Goal: Task Accomplishment & Management: Use online tool/utility

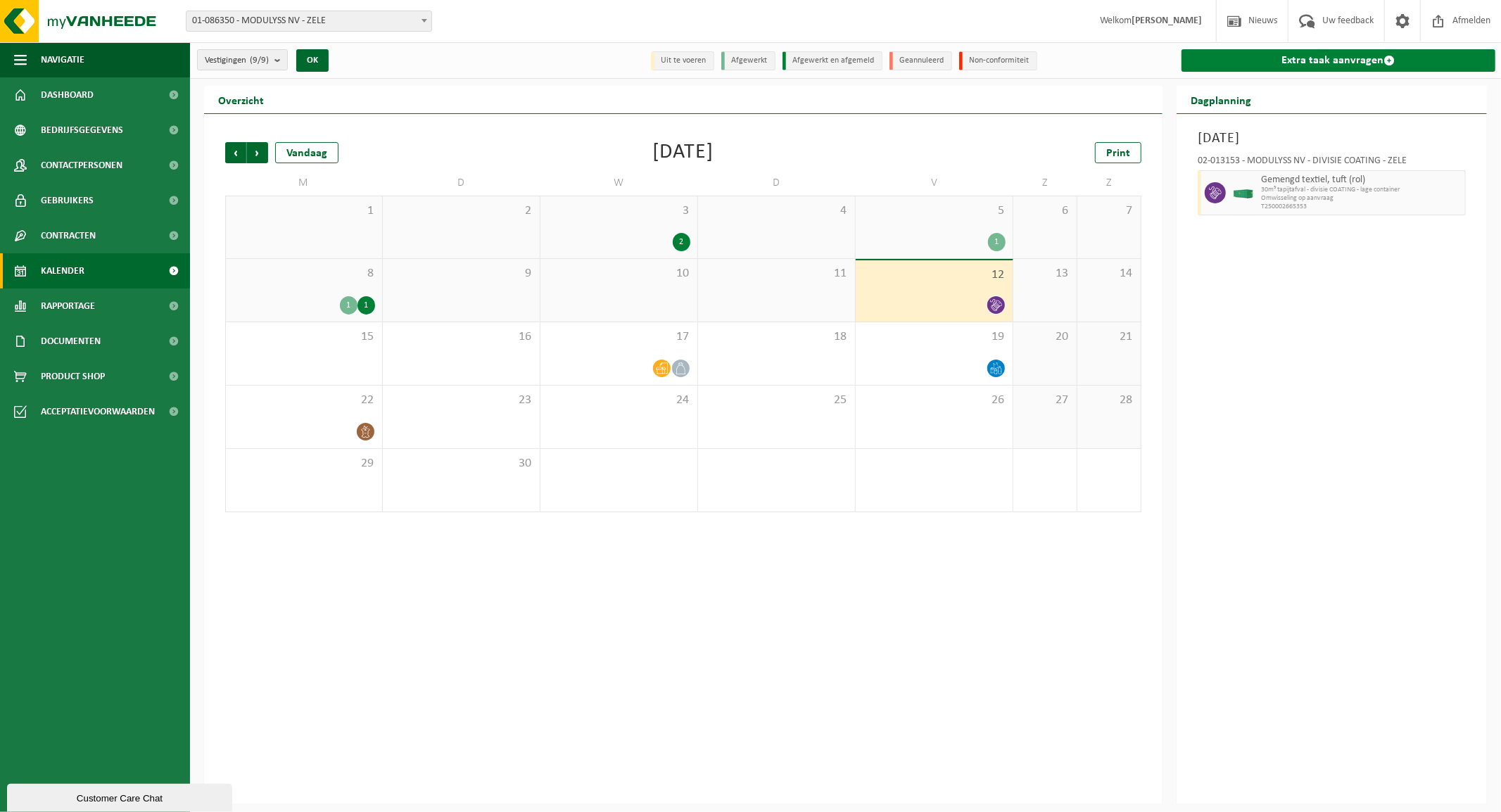
click at [1344, 58] on link "Extra taak aanvragen" at bounding box center [1339, 60] width 314 height 22
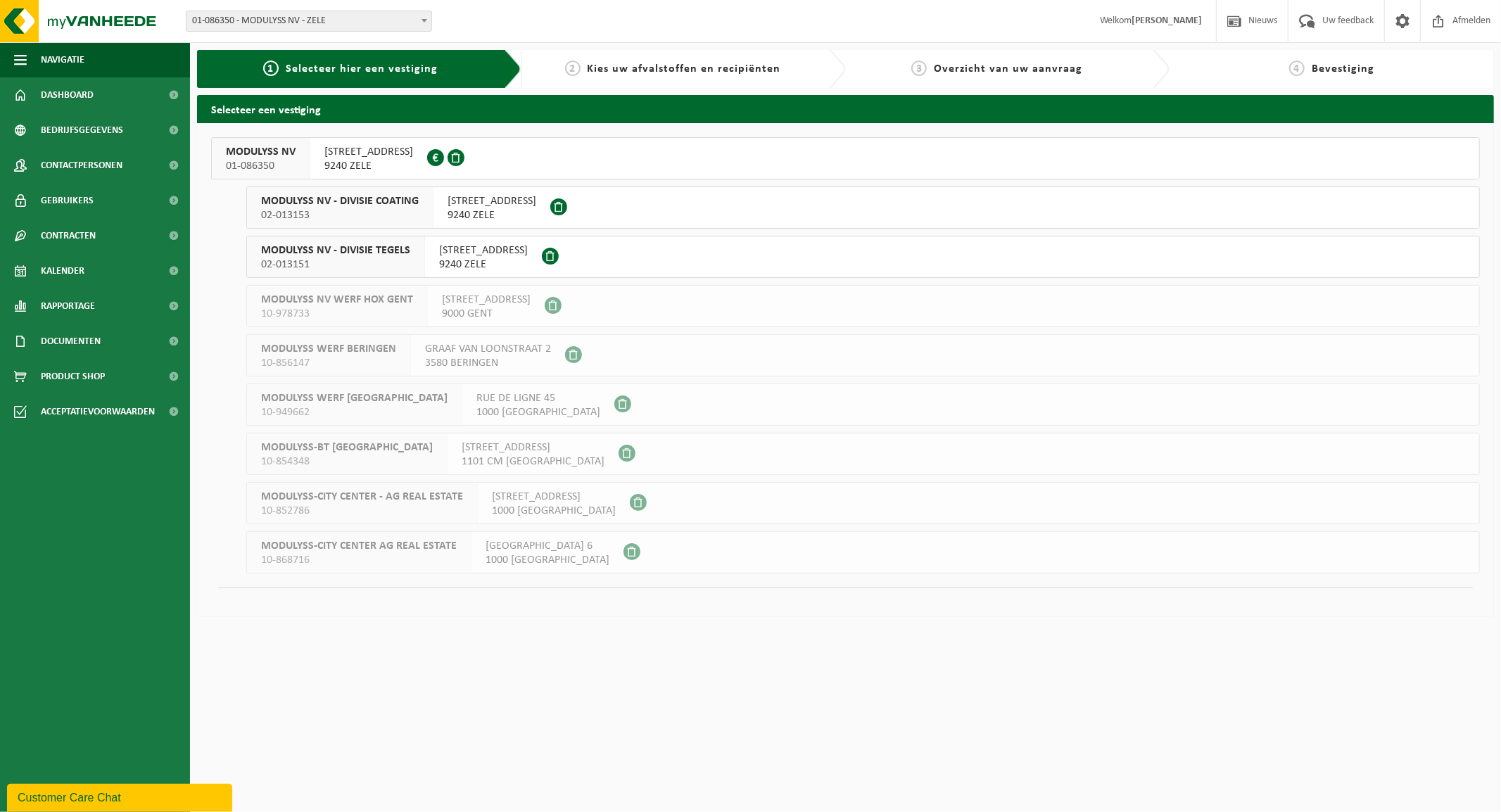
click at [333, 257] on span "02-013151" at bounding box center [335, 265] width 149 height 14
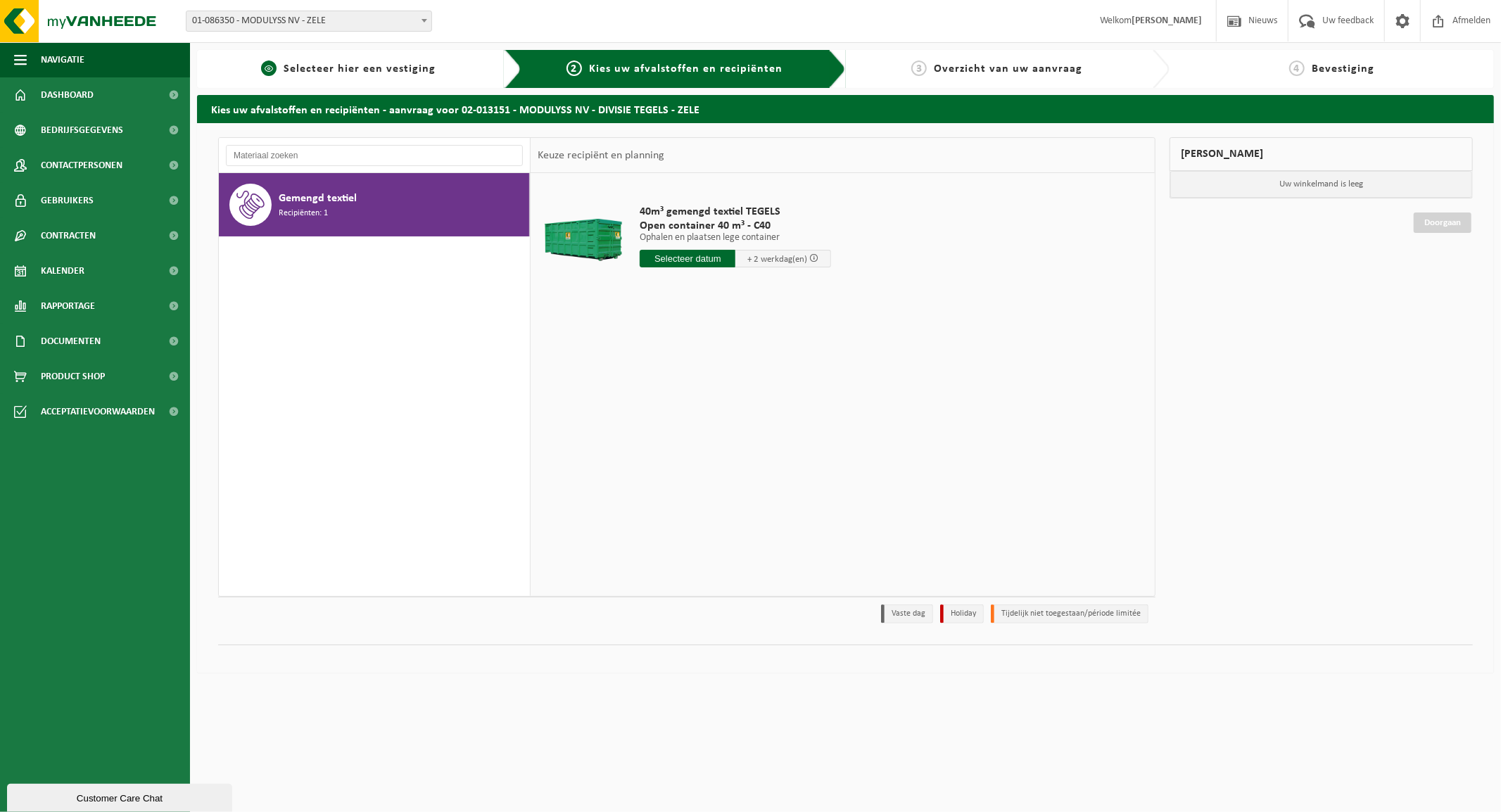
click at [317, 71] on span "Selecteer hier een vestiging" at bounding box center [360, 69] width 152 height 11
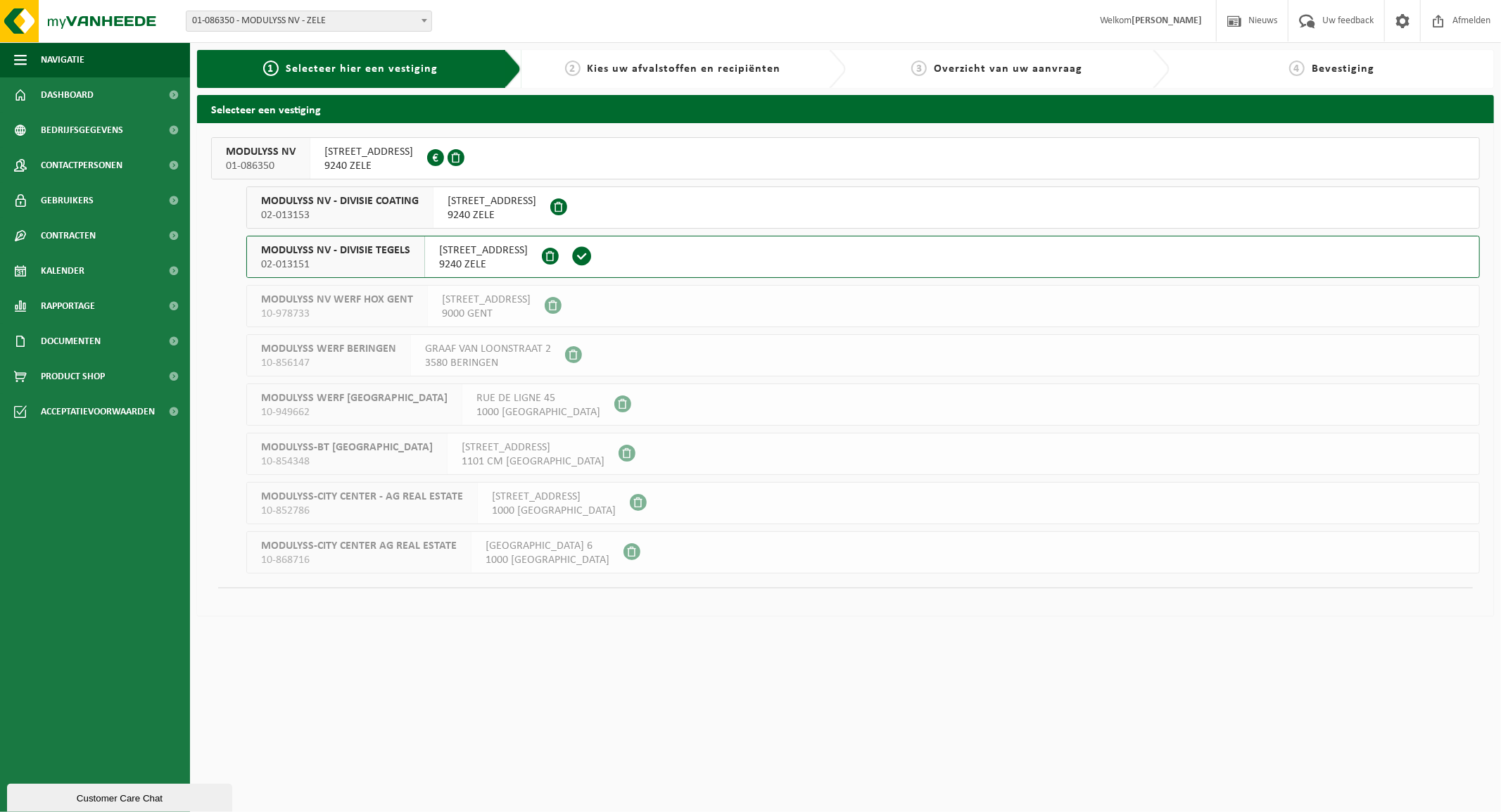
click at [354, 154] on span "ZEVENSTERRESTRAAT 21" at bounding box center [369, 152] width 89 height 14
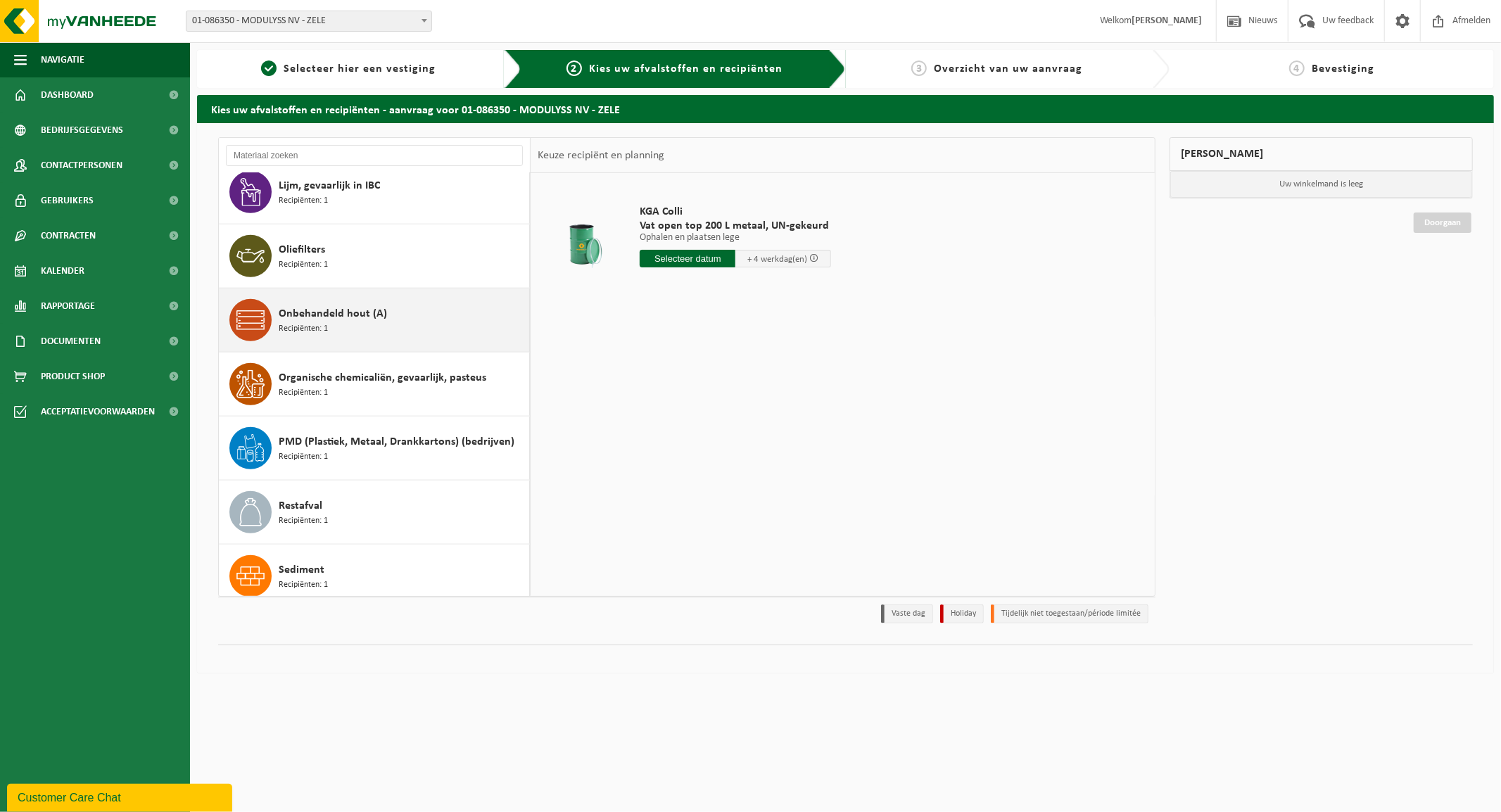
click at [320, 325] on span "Recipiënten: 1" at bounding box center [304, 329] width 49 height 13
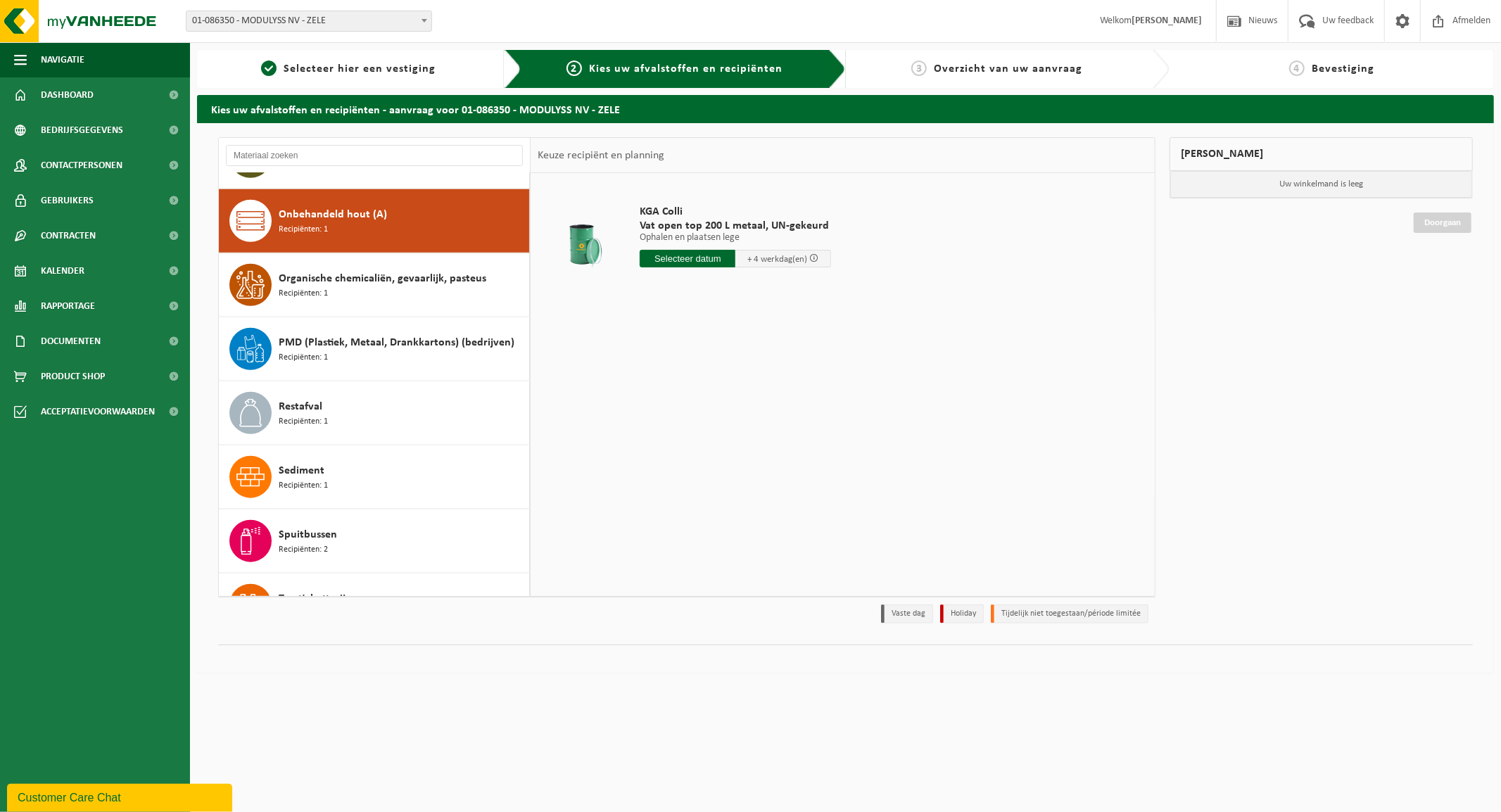
scroll to position [1286, 0]
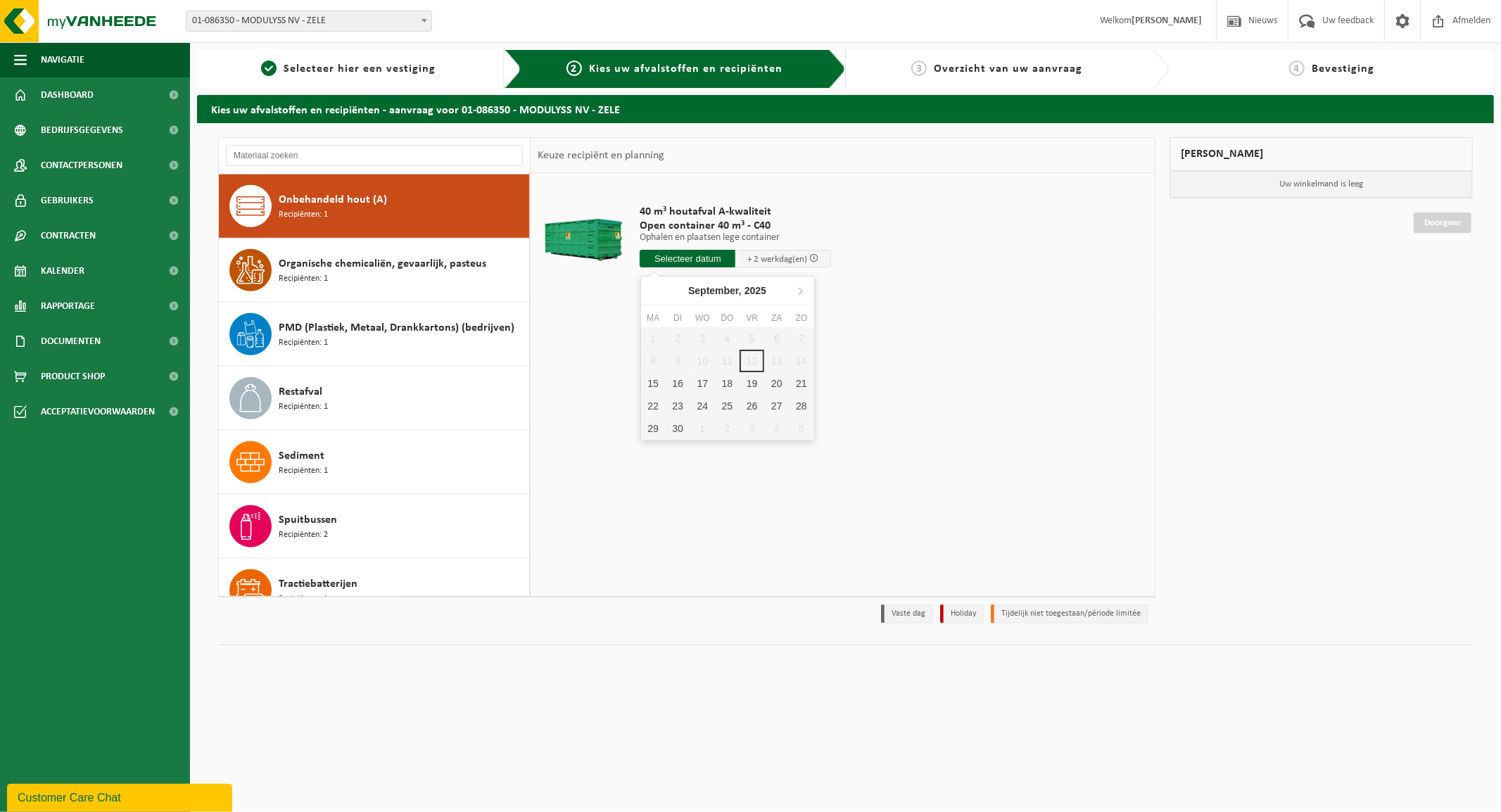
click at [685, 258] on input "text" at bounding box center [687, 258] width 96 height 17
click at [651, 386] on div "15" at bounding box center [653, 383] width 25 height 22
type input "Van 2025-09-15"
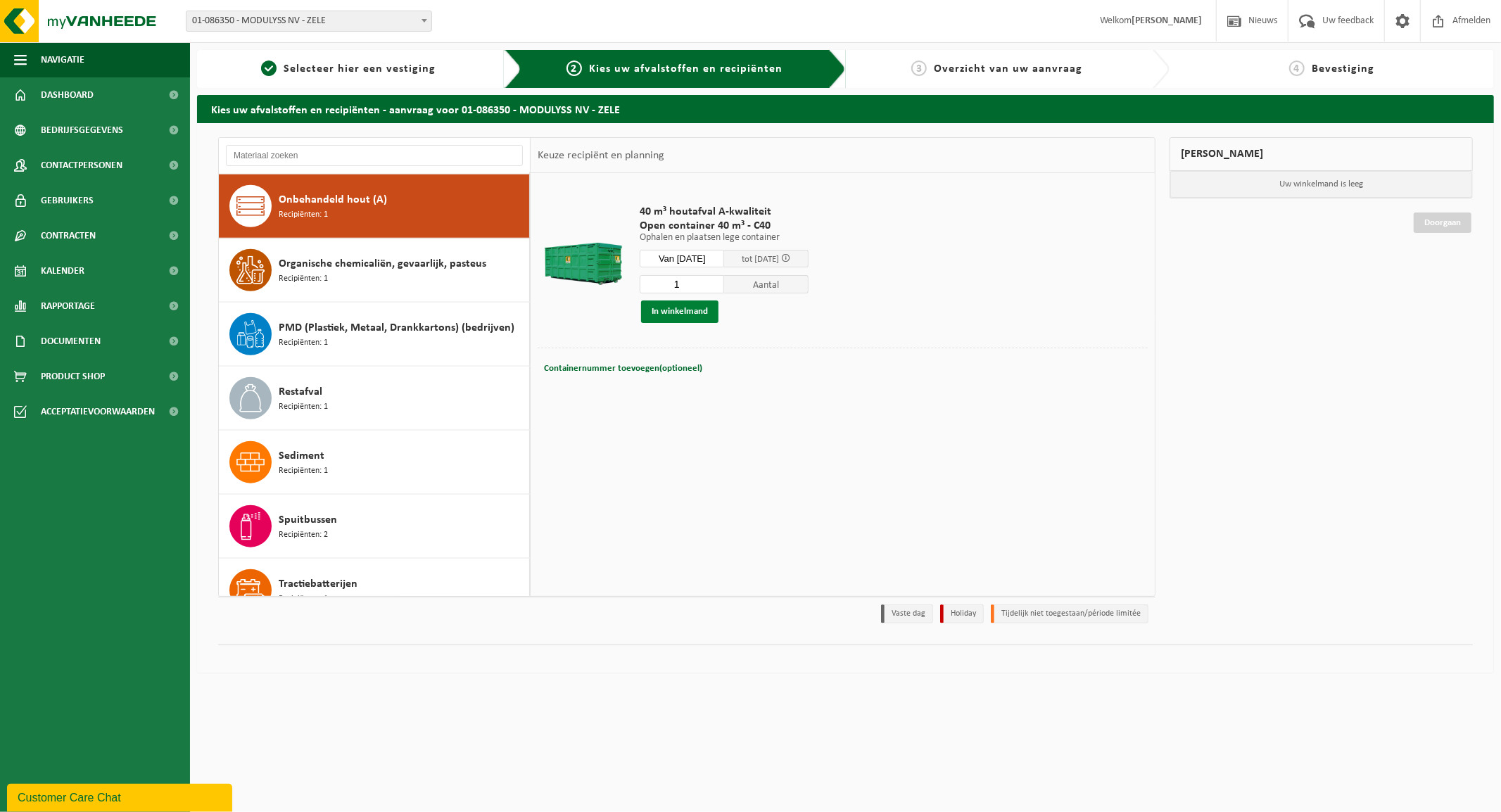
click at [677, 317] on button "In winkelmand" at bounding box center [680, 311] width 78 height 22
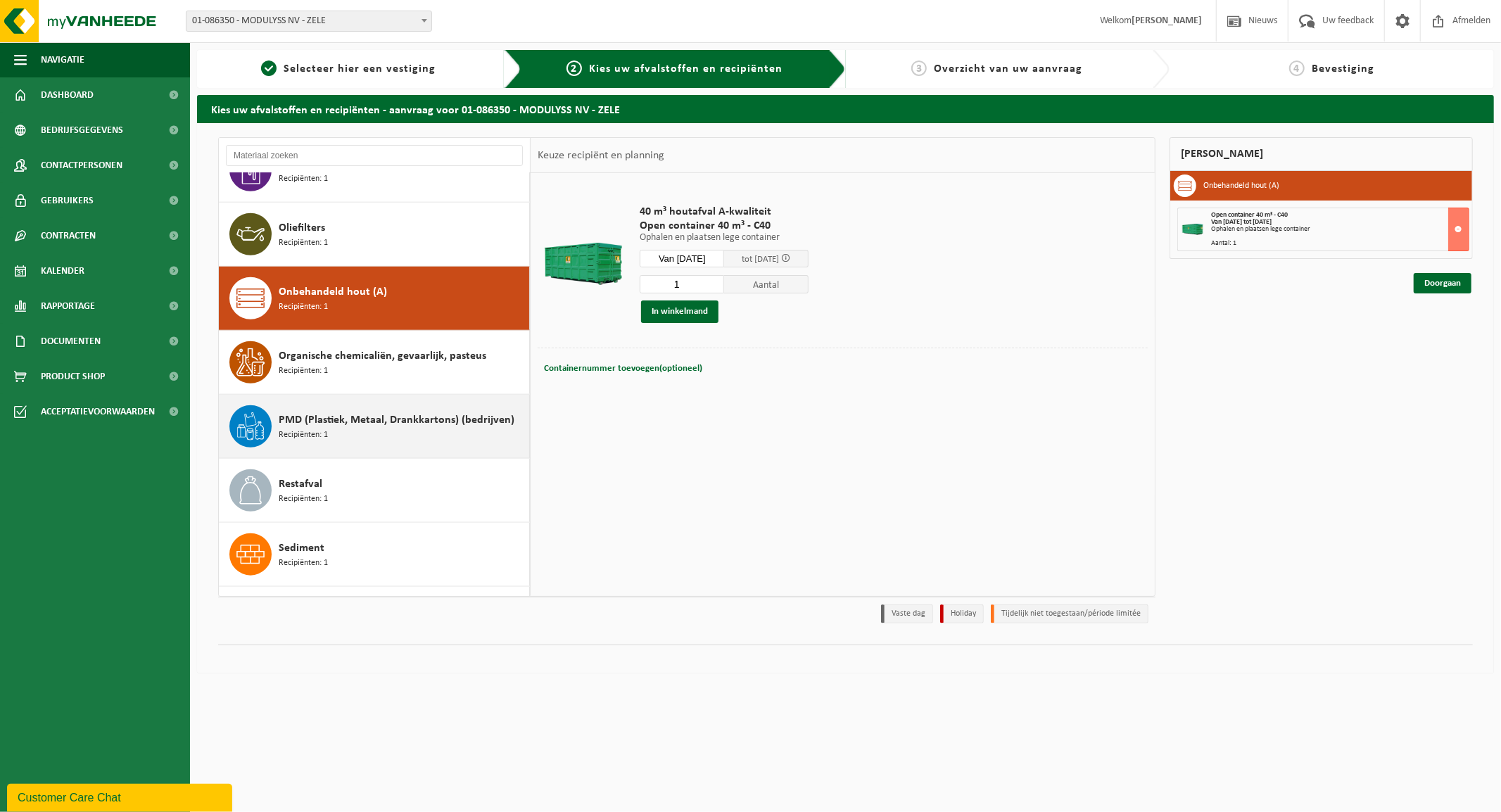
scroll to position [1052, 0]
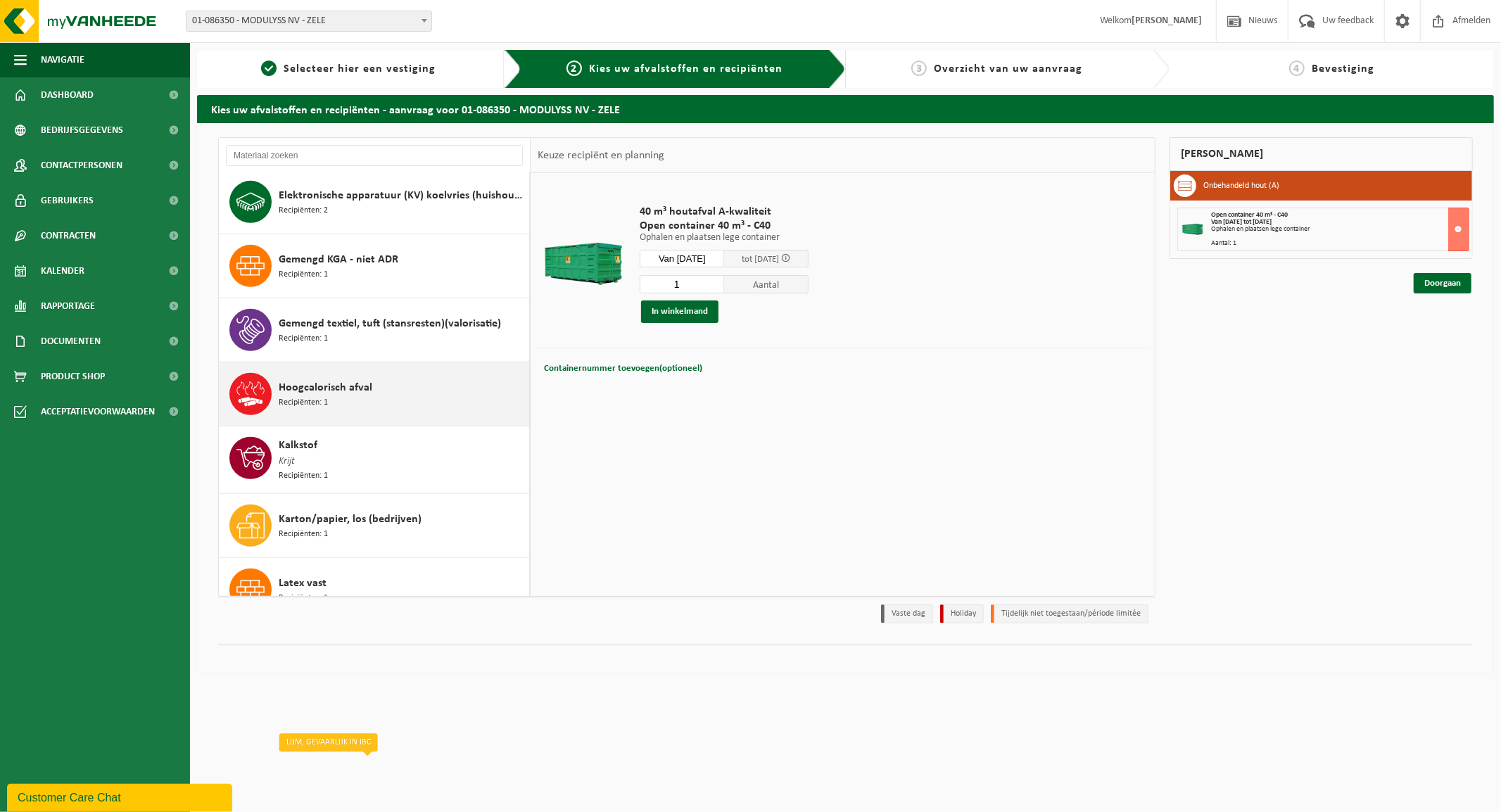
click at [320, 381] on span "Hoogcalorisch afval" at bounding box center [326, 387] width 94 height 17
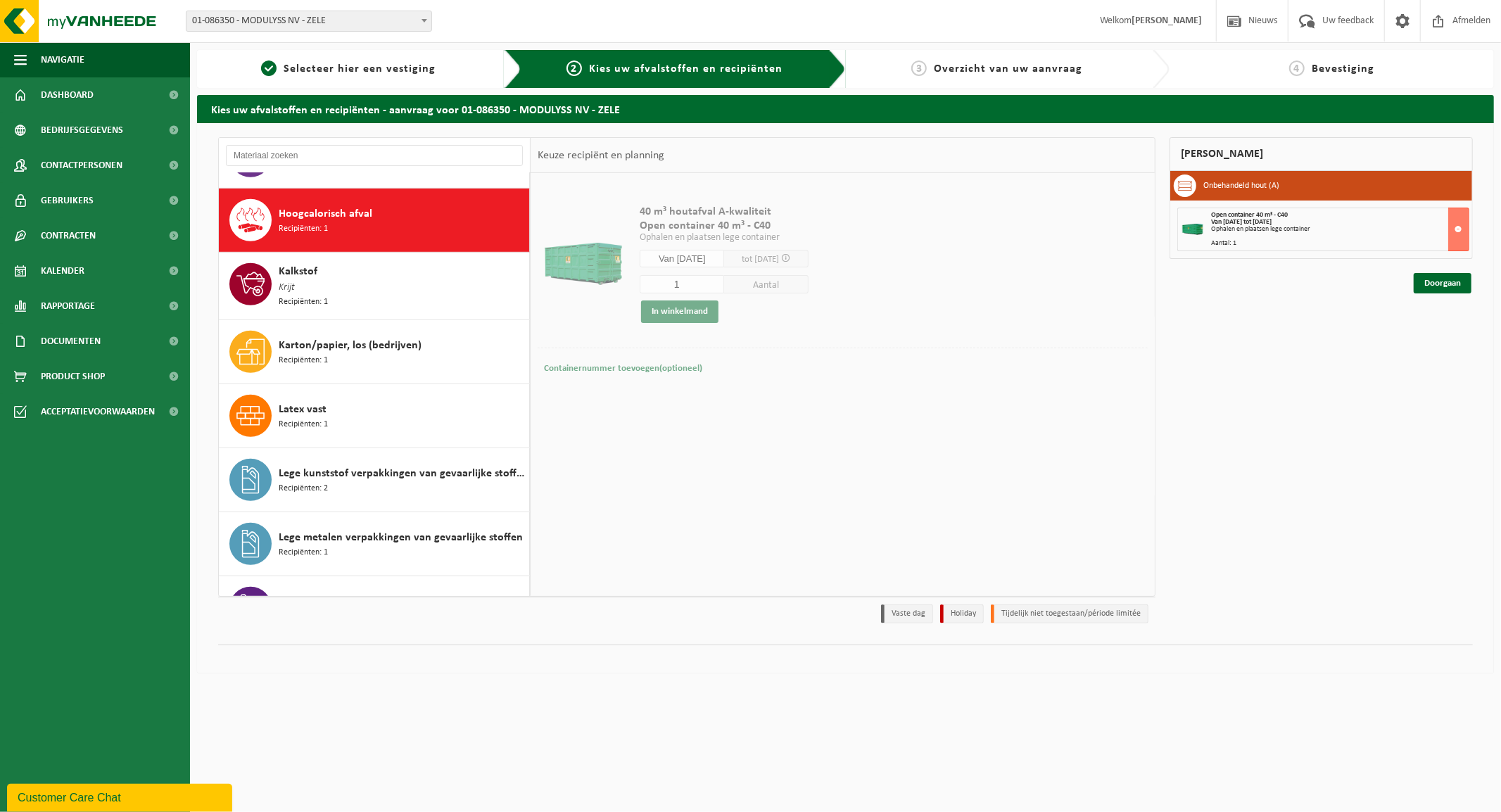
scroll to position [771, 0]
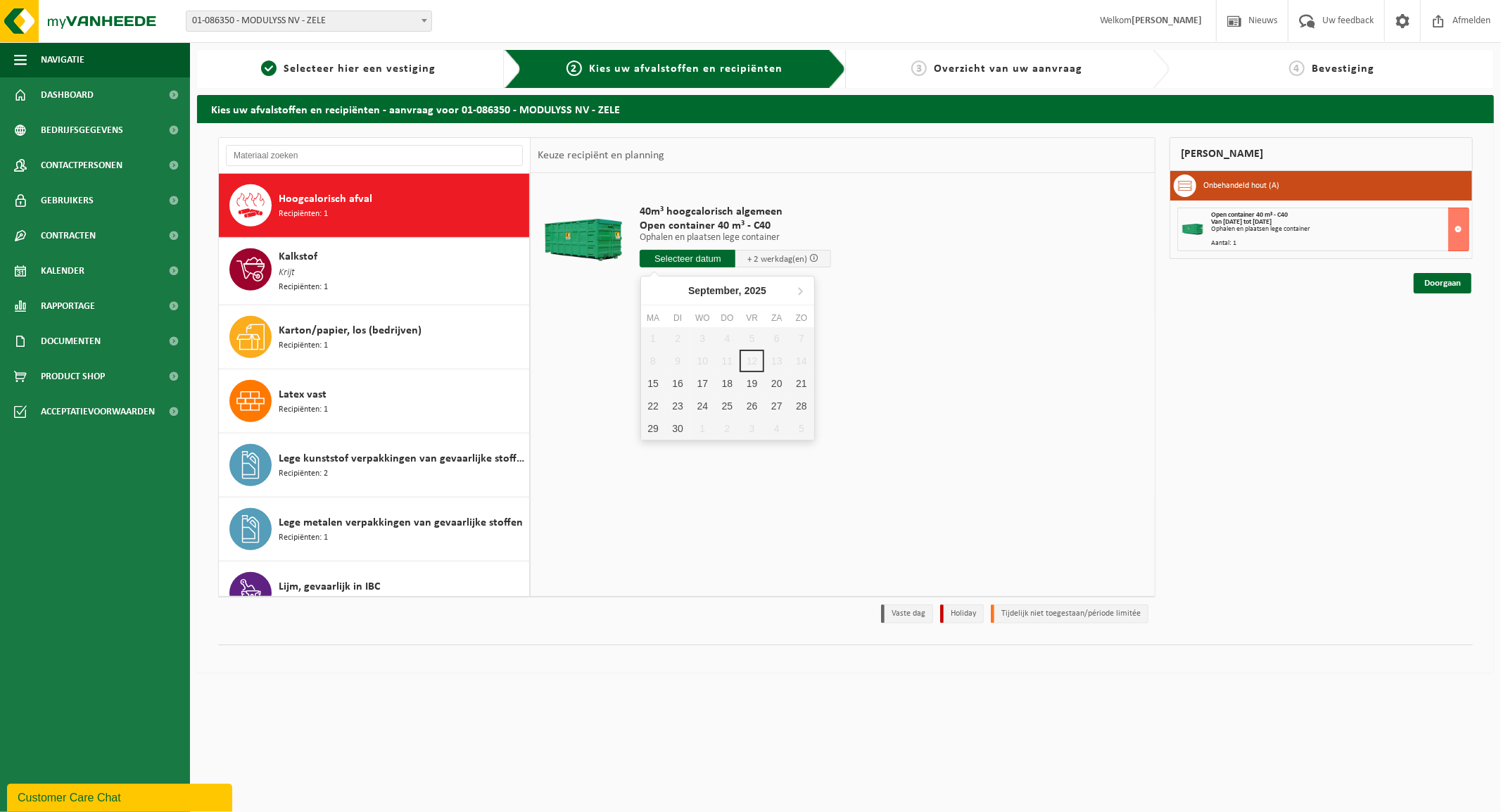
click at [697, 254] on input "text" at bounding box center [687, 258] width 96 height 17
click at [651, 380] on div "15" at bounding box center [653, 383] width 25 height 22
type input "Van 2025-09-15"
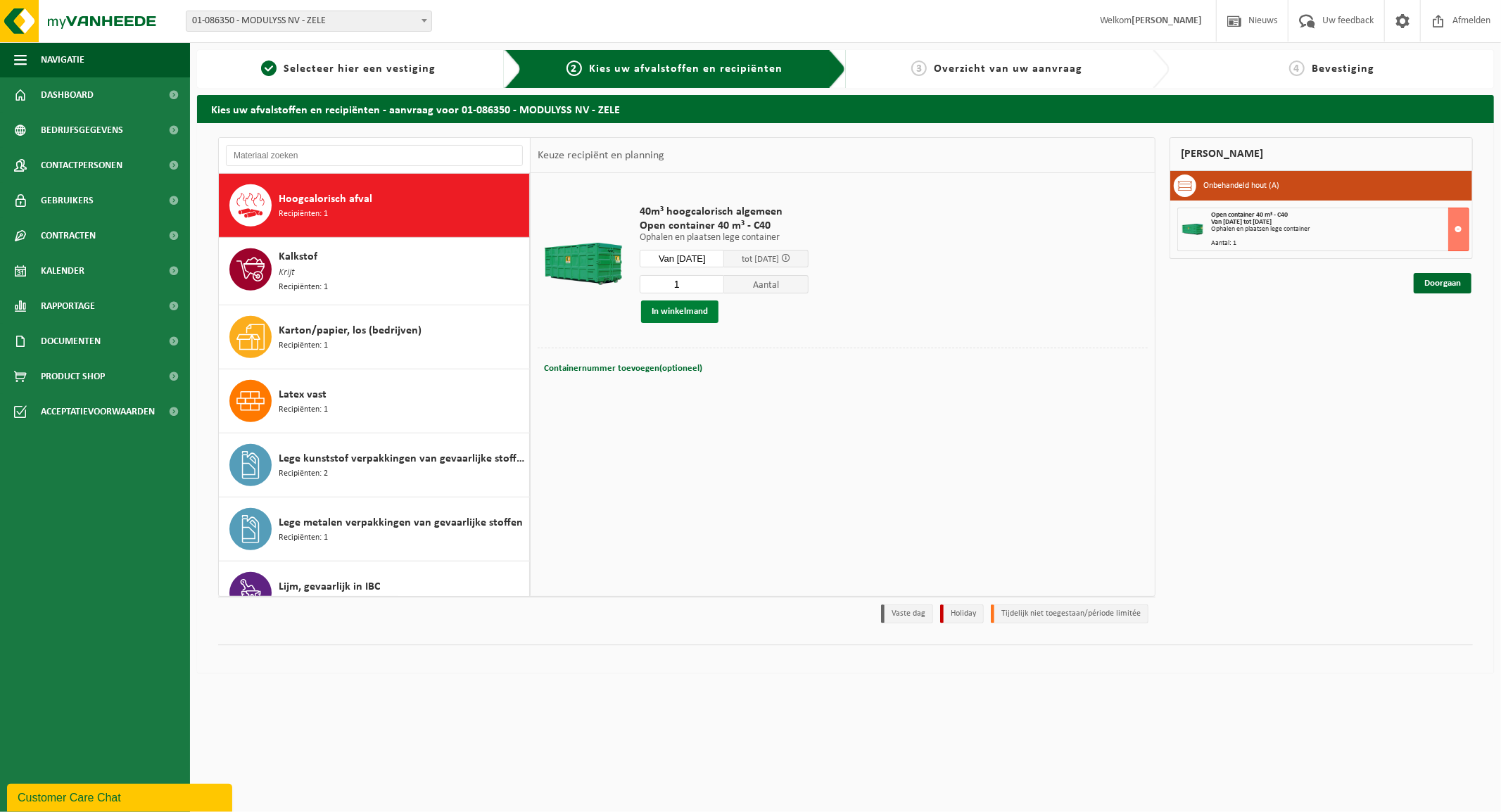
click at [691, 313] on button "In winkelmand" at bounding box center [680, 311] width 78 height 22
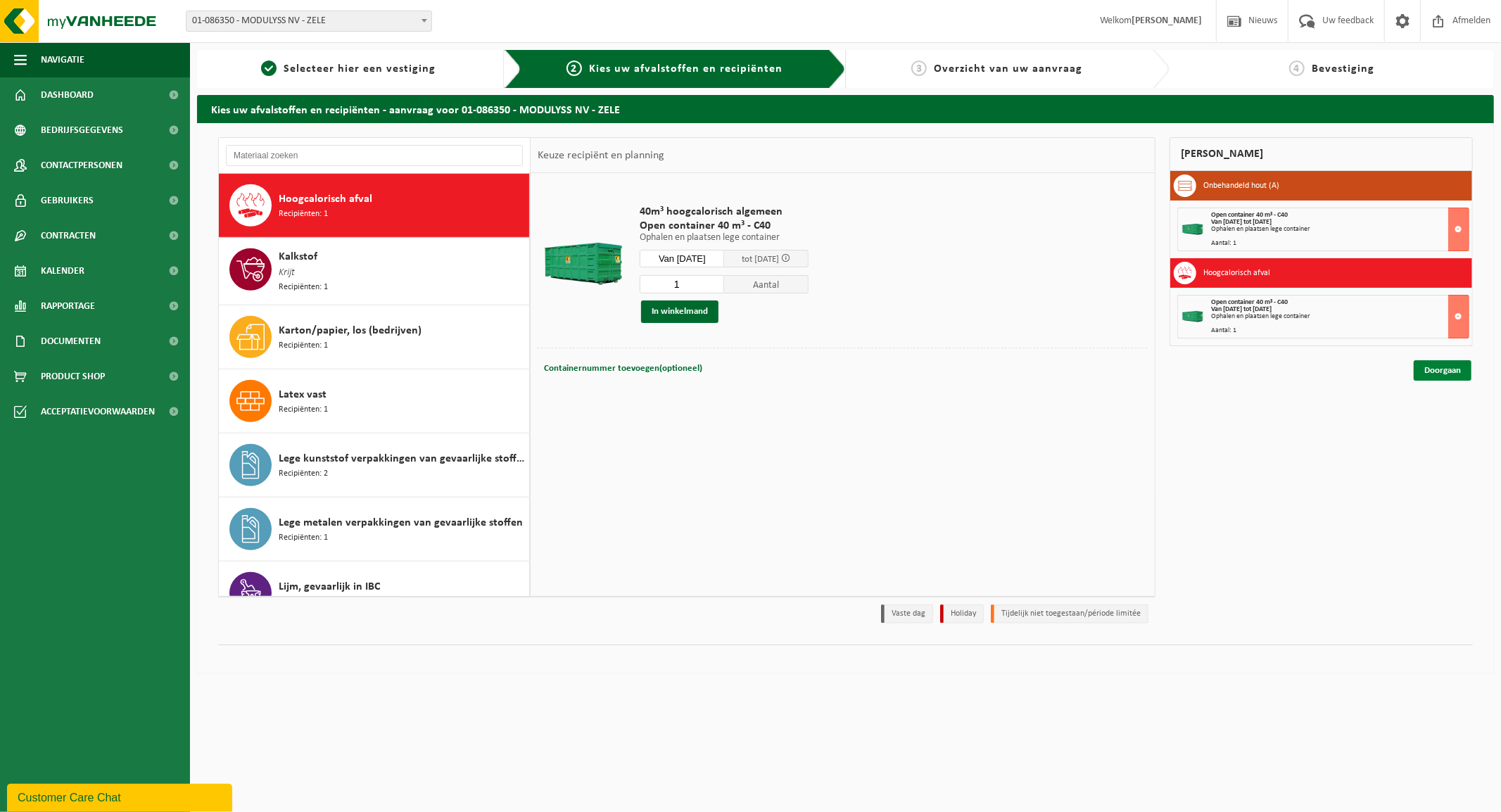
click at [1433, 362] on link "Doorgaan" at bounding box center [1442, 371] width 58 height 21
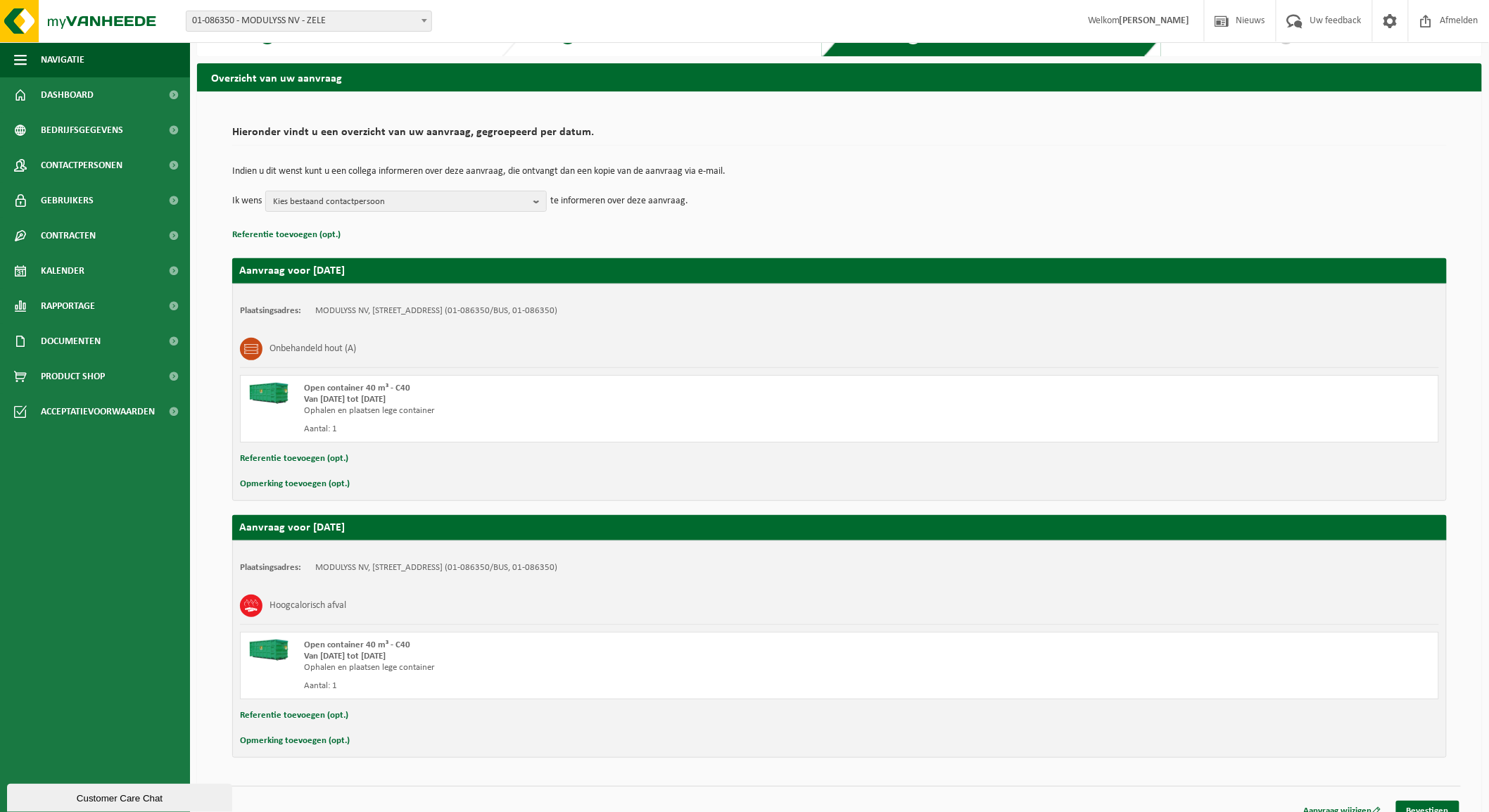
scroll to position [49, 0]
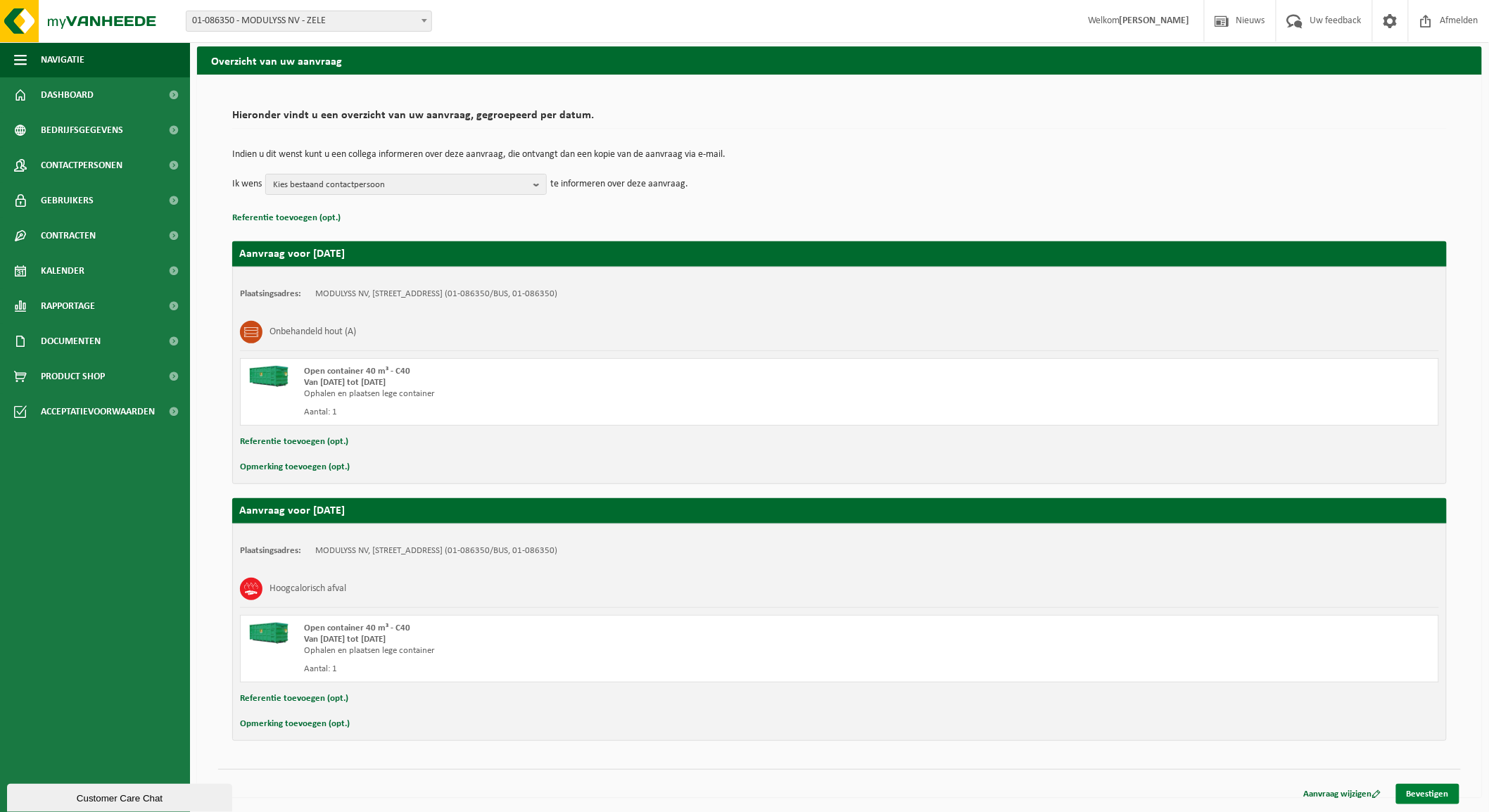
click at [1443, 792] on link "Bevestigen" at bounding box center [1428, 794] width 63 height 21
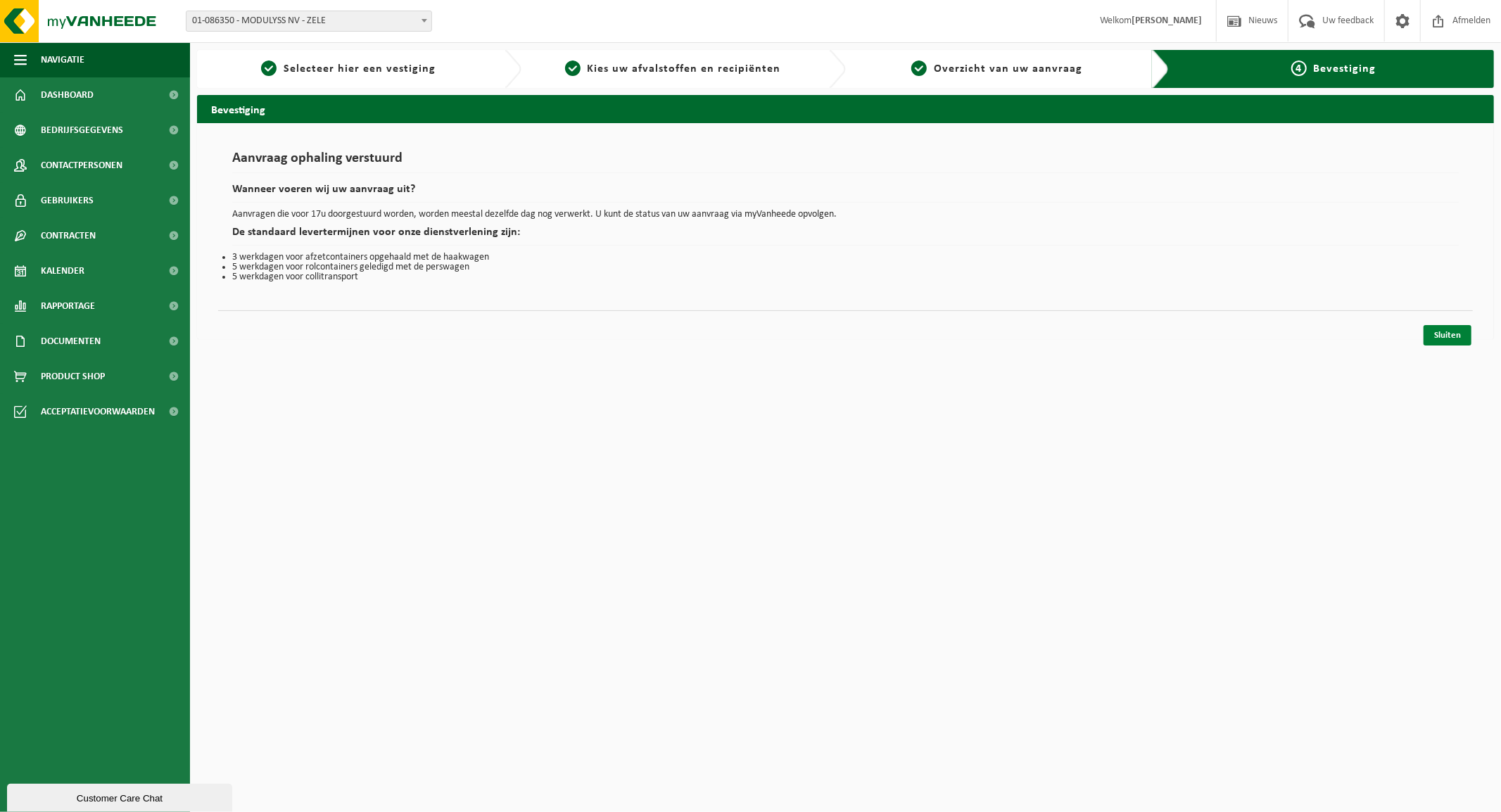
click at [1436, 334] on link "Sluiten" at bounding box center [1447, 335] width 48 height 21
